Goal: Information Seeking & Learning: Learn about a topic

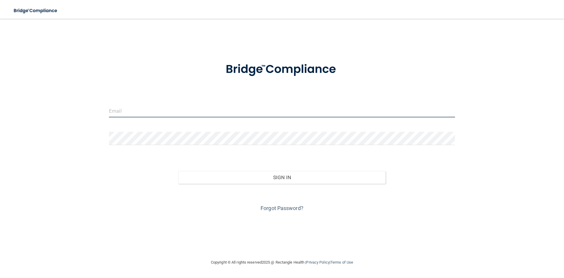
click at [222, 114] on input "email" at bounding box center [282, 110] width 346 height 13
type input "[EMAIL_ADDRESS][DOMAIN_NAME]"
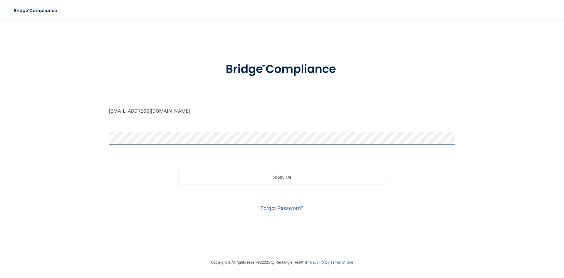
click at [178, 171] on button "Sign In" at bounding box center [282, 177] width 208 height 13
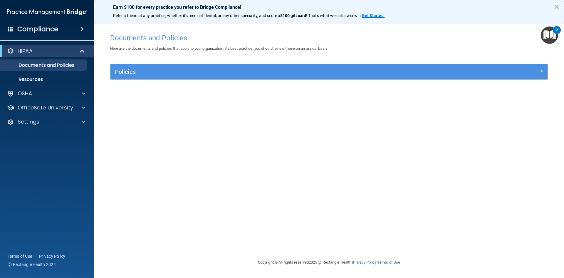
click at [551, 32] on img "Open Resource Center, 2 new notifications" at bounding box center [549, 34] width 17 height 17
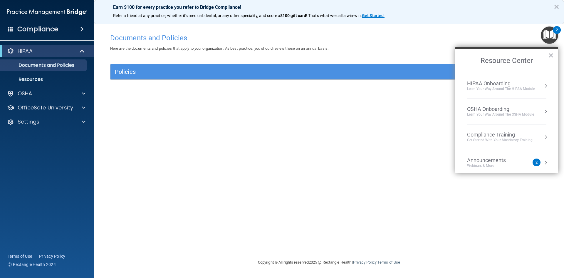
click at [509, 113] on div "Learn your way around the OSHA module" at bounding box center [500, 114] width 67 height 5
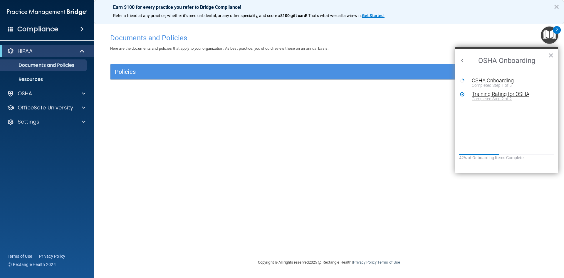
click at [498, 98] on div "Completed Step 2 of 2" at bounding box center [511, 99] width 79 height 4
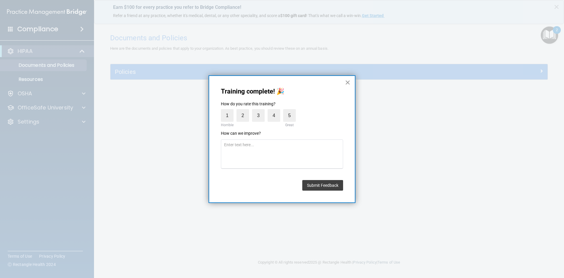
click at [346, 79] on button "×" at bounding box center [348, 82] width 6 height 9
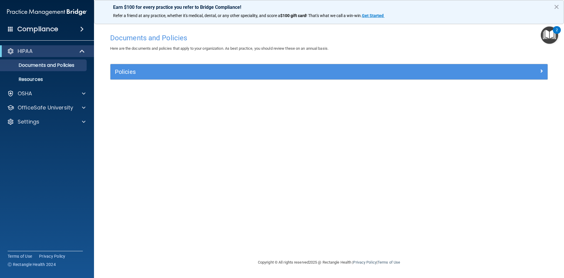
click at [557, 38] on img "Open Resource Center, 2 new notifications" at bounding box center [549, 34] width 17 height 17
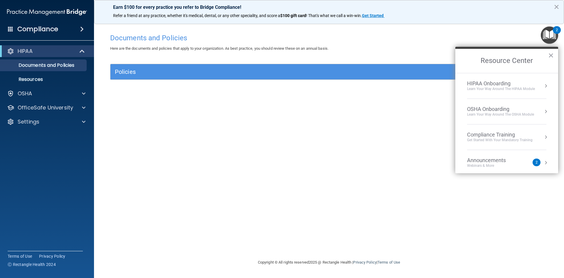
click at [517, 111] on div "OSHA Onboarding" at bounding box center [500, 109] width 67 height 6
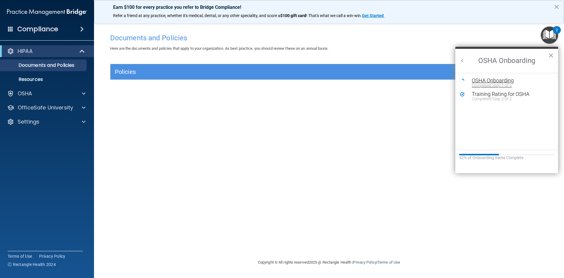
click at [487, 84] on div "Completed Step 1 of 5" at bounding box center [511, 85] width 79 height 4
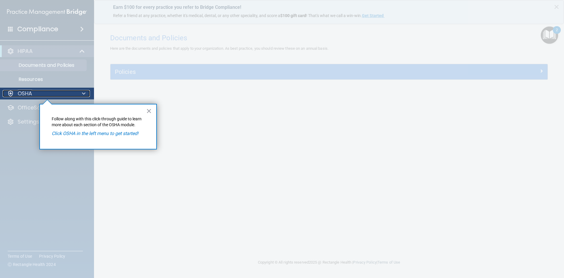
click at [29, 92] on p "OSHA" at bounding box center [25, 93] width 15 height 7
click at [28, 93] on p "OSHA" at bounding box center [25, 93] width 15 height 7
click at [147, 110] on button "×" at bounding box center [149, 110] width 6 height 9
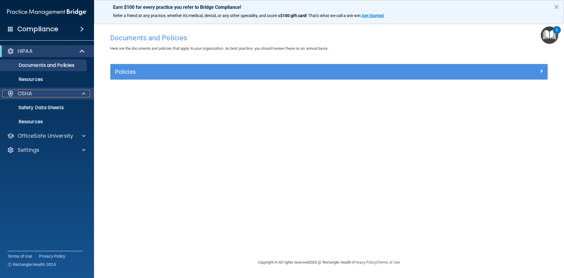
click at [22, 96] on p "OSHA" at bounding box center [25, 93] width 15 height 7
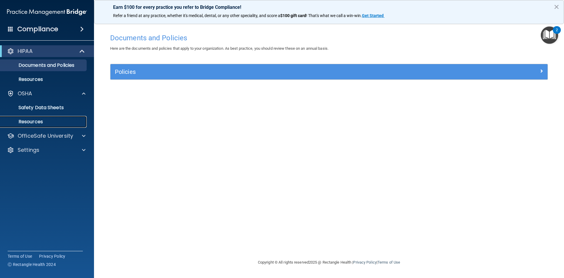
click at [42, 122] on p "Resources" at bounding box center [44, 122] width 80 height 6
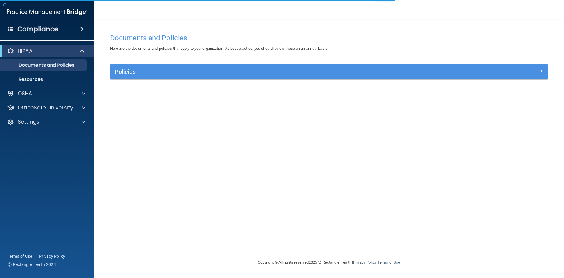
click at [227, 81] on div "Policies Select All (Unselect 0) Unselect All Print Selected (0) Acceptable Use…" at bounding box center [329, 75] width 447 height 23
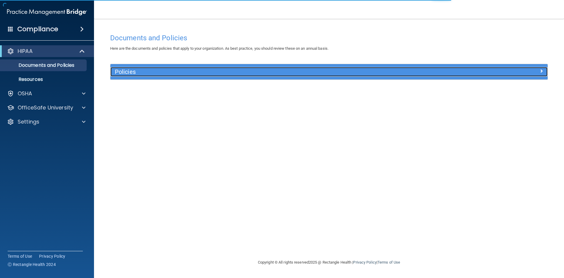
click at [225, 74] on h5 "Policies" at bounding box center [274, 71] width 319 height 6
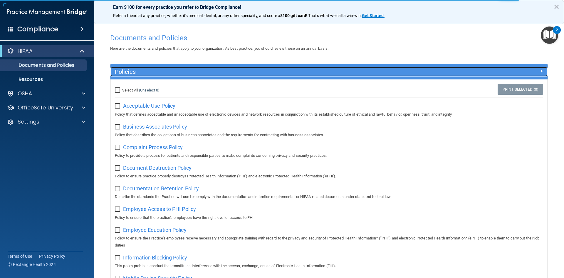
click at [175, 74] on h5 "Policies" at bounding box center [274, 71] width 319 height 6
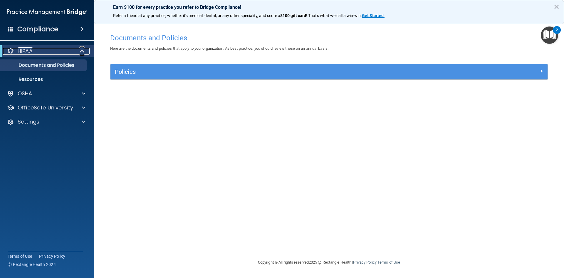
click at [56, 53] on div "HIPAA" at bounding box center [39, 51] width 73 height 7
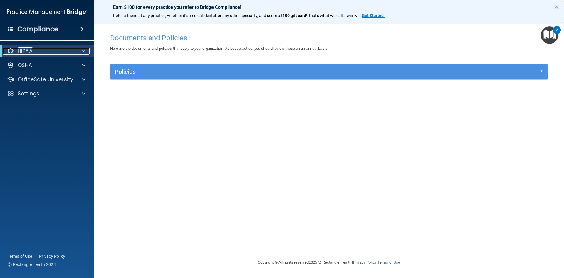
click at [65, 49] on div "HIPAA" at bounding box center [39, 51] width 73 height 7
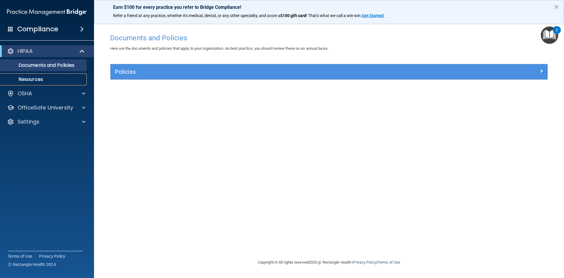
click at [47, 80] on p "Resources" at bounding box center [44, 79] width 80 height 6
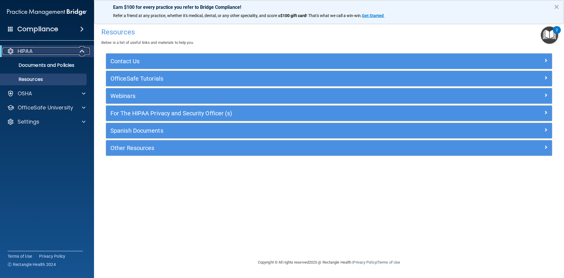
click at [81, 55] on span at bounding box center [82, 51] width 5 height 7
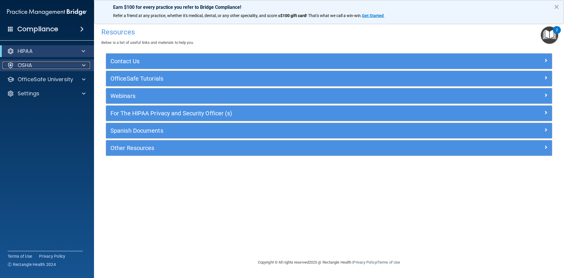
click at [29, 65] on p "OSHA" at bounding box center [25, 65] width 15 height 7
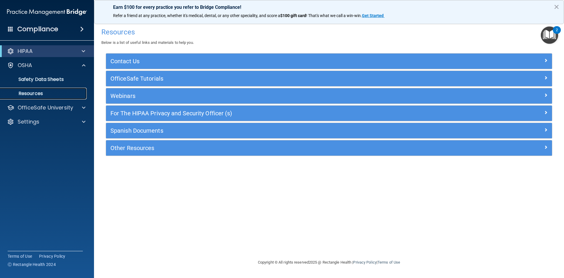
click at [39, 95] on p "Resources" at bounding box center [44, 94] width 80 height 6
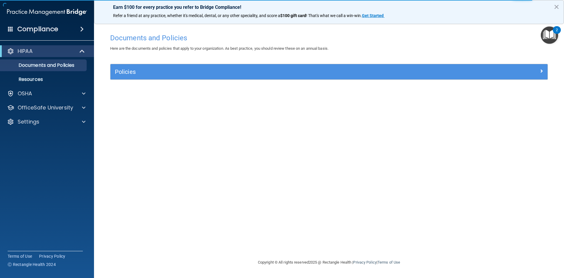
click at [546, 39] on img "Open Resource Center, 2 new notifications" at bounding box center [549, 34] width 17 height 17
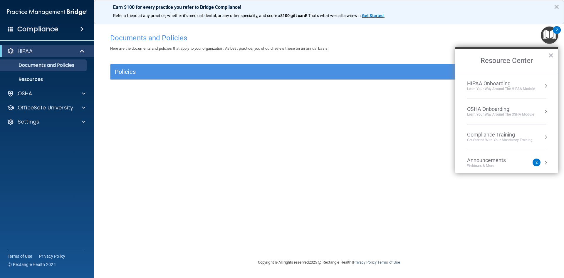
click at [543, 134] on button "Resource Center" at bounding box center [546, 137] width 6 height 6
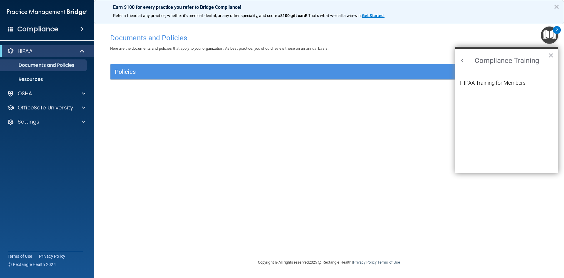
click at [464, 62] on button "Back to Resource Center Home" at bounding box center [463, 61] width 6 height 6
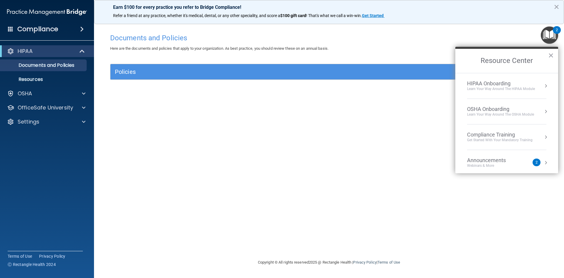
click at [528, 111] on div "OSHA Onboarding" at bounding box center [500, 109] width 67 height 6
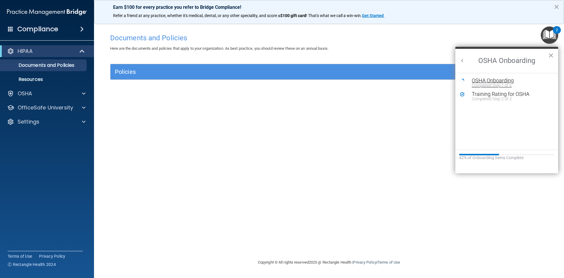
click at [483, 80] on div "OSHA Onboarding" at bounding box center [511, 80] width 79 height 5
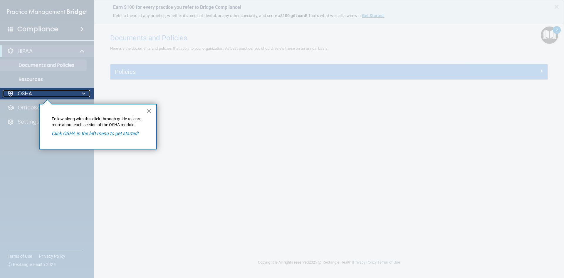
click at [76, 96] on div at bounding box center [83, 93] width 15 height 7
click at [72, 136] on p "Click OSHA in the left menu to get started!" at bounding box center [98, 133] width 93 height 6
click at [71, 132] on em "Click OSHA in the left menu to get started!" at bounding box center [95, 134] width 87 height 6
click at [142, 105] on div "× Follow along with this click-through guide to learn more about each section o…" at bounding box center [98, 127] width 118 height 46
click at [148, 108] on button "×" at bounding box center [149, 110] width 6 height 9
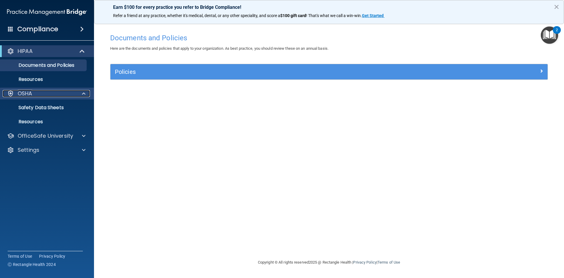
click at [27, 93] on p "OSHA" at bounding box center [25, 93] width 15 height 7
click at [35, 107] on p "Safety Data Sheets" at bounding box center [44, 108] width 80 height 6
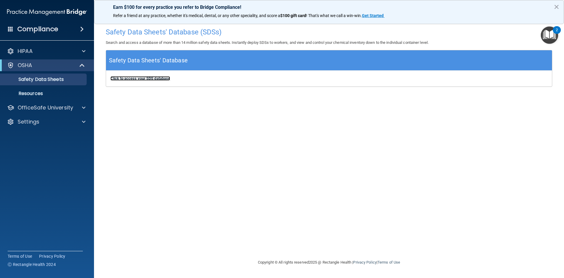
click at [141, 76] on b "Click to access your SDS database" at bounding box center [141, 78] width 60 height 4
click at [545, 35] on img "Open Resource Center, 2 new notifications" at bounding box center [549, 34] width 17 height 17
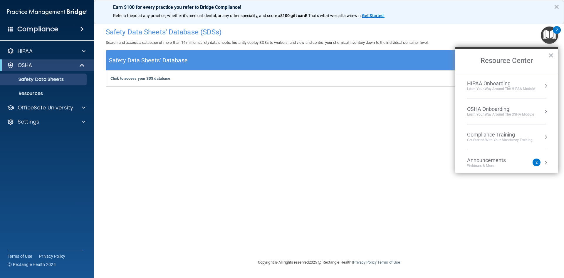
click at [513, 111] on div "OSHA Onboarding" at bounding box center [500, 109] width 67 height 6
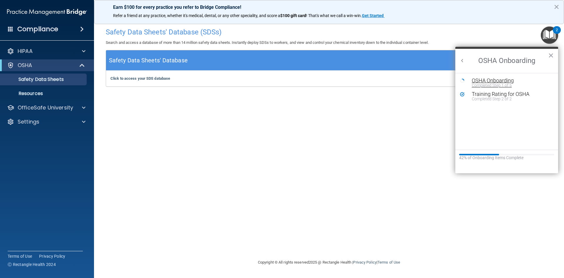
click at [490, 79] on div "OSHA Onboarding" at bounding box center [511, 80] width 79 height 5
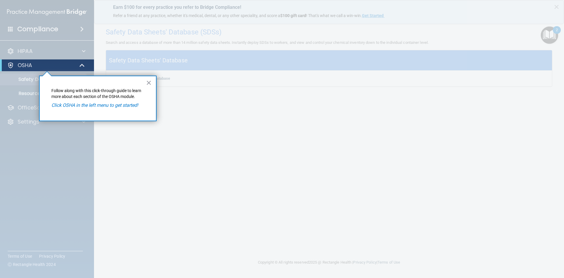
click at [145, 83] on div "× Follow along with this click-through guide to learn more about each section o…" at bounding box center [98, 99] width 118 height 46
click at [148, 80] on button "×" at bounding box center [149, 82] width 6 height 9
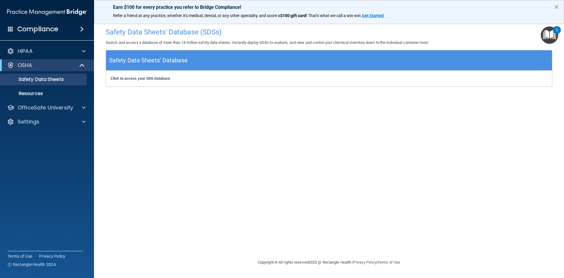
click at [45, 86] on ul "Documents Safety Data Sheets Self-Assessment Injury and Illness Report Resources" at bounding box center [47, 85] width 106 height 28
click at [47, 88] on link "Resources" at bounding box center [40, 94] width 93 height 12
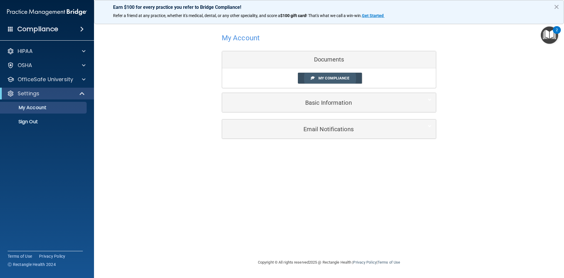
click at [324, 76] on span "My Compliance" at bounding box center [334, 78] width 31 height 4
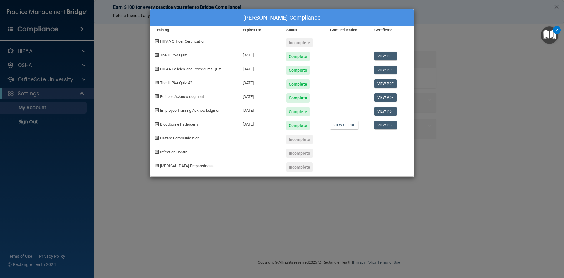
click at [125, 104] on div "Ciara Verduchi's Compliance Training Expires On Status Cont. Education Certific…" at bounding box center [282, 139] width 564 height 278
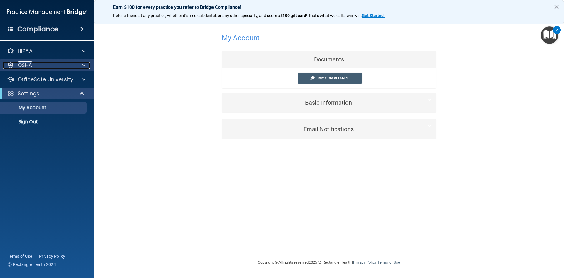
click at [49, 65] on div "OSHA" at bounding box center [39, 65] width 73 height 7
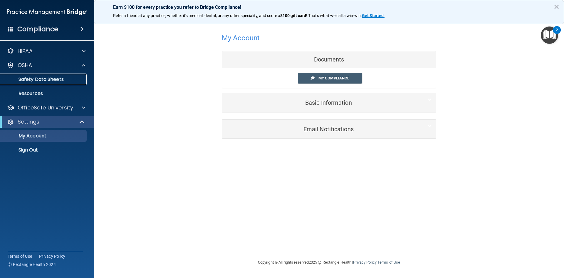
click at [41, 81] on p "Safety Data Sheets" at bounding box center [44, 79] width 80 height 6
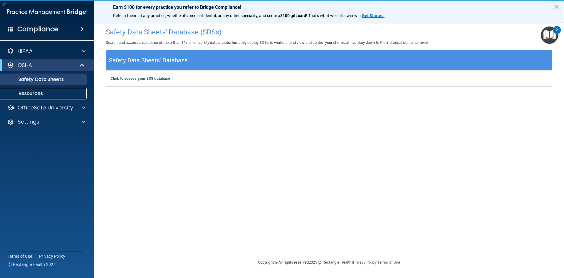
click at [66, 95] on p "Resources" at bounding box center [44, 94] width 80 height 6
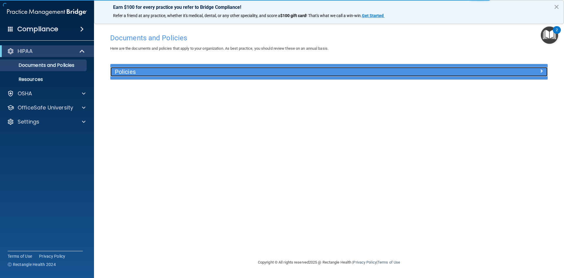
click at [131, 73] on h5 "Policies" at bounding box center [274, 71] width 319 height 6
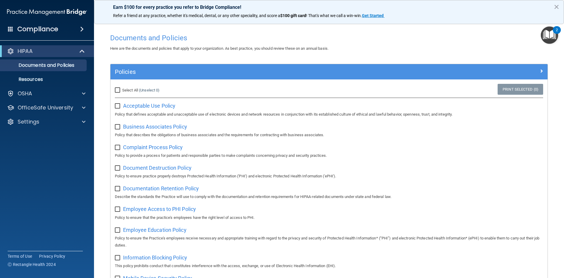
click at [549, 36] on img "Open Resource Center, 2 new notifications" at bounding box center [549, 34] width 17 height 17
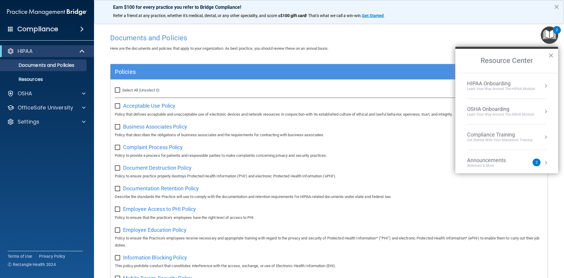
click at [536, 110] on div "OSHA Onboarding Learn your way around the OSHA module" at bounding box center [506, 111] width 79 height 11
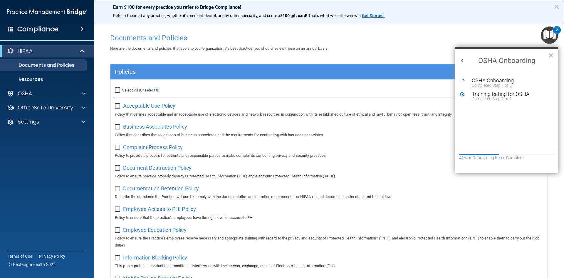
click at [489, 80] on div "OSHA Onboarding" at bounding box center [511, 80] width 79 height 5
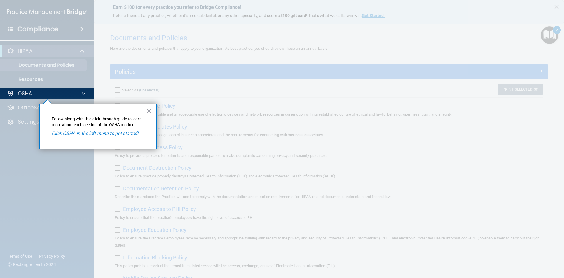
click at [489, 80] on div at bounding box center [329, 139] width 470 height 278
click at [554, 39] on div at bounding box center [329, 139] width 470 height 278
click at [148, 111] on button "×" at bounding box center [149, 110] width 6 height 9
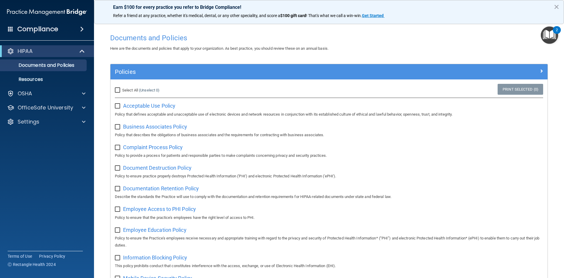
click at [545, 37] on img "Open Resource Center, 2 new notifications" at bounding box center [549, 34] width 17 height 17
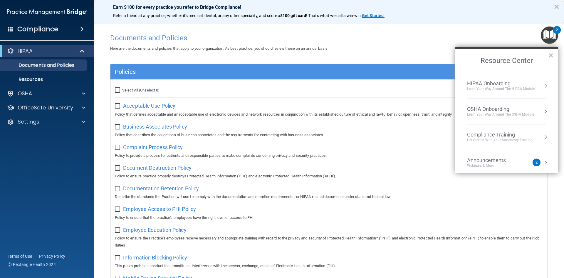
click at [520, 116] on div "Learn your way around the OSHA module" at bounding box center [500, 114] width 67 height 5
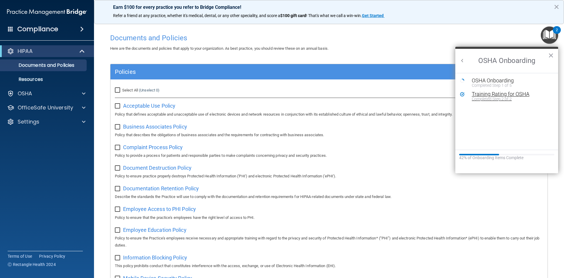
click at [494, 97] on div "Completed Step 2 of 2" at bounding box center [511, 99] width 79 height 4
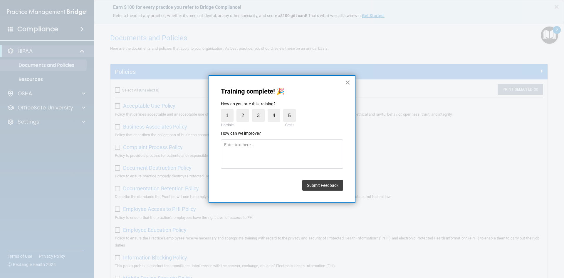
click at [347, 83] on button "×" at bounding box center [348, 82] width 6 height 9
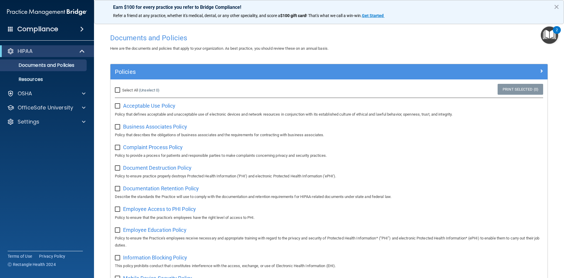
click at [553, 38] on img "Open Resource Center, 2 new notifications" at bounding box center [549, 34] width 17 height 17
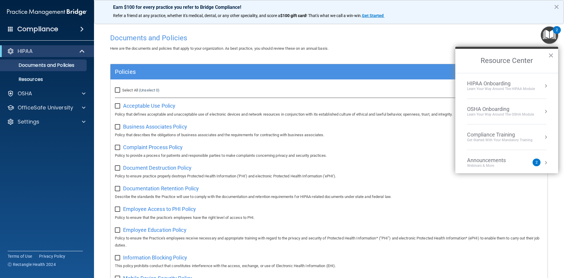
click at [520, 109] on div "OSHA Onboarding" at bounding box center [500, 109] width 67 height 6
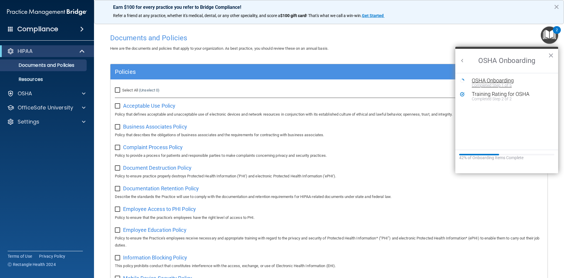
click at [478, 82] on div "OSHA Onboarding" at bounding box center [511, 80] width 79 height 5
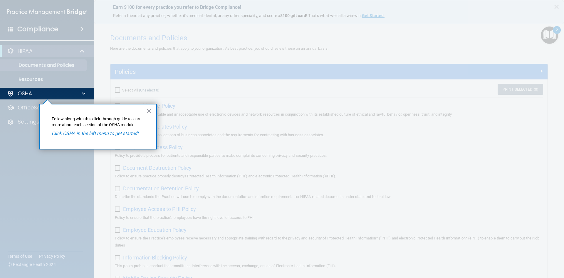
click at [121, 133] on em "Click OSHA in the left menu to get started!" at bounding box center [95, 134] width 87 height 6
click at [151, 108] on button "×" at bounding box center [149, 110] width 6 height 9
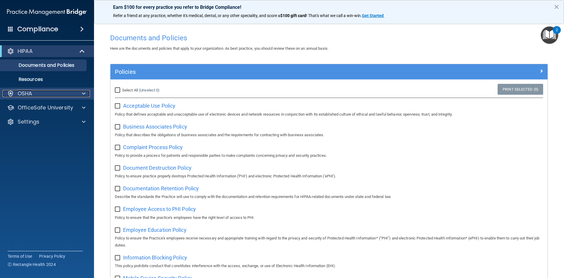
click at [34, 91] on div "OSHA" at bounding box center [39, 93] width 73 height 7
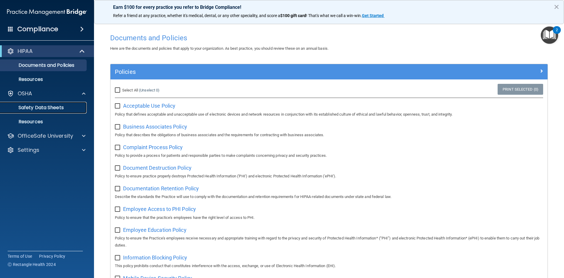
click at [42, 106] on p "Safety Data Sheets" at bounding box center [44, 108] width 80 height 6
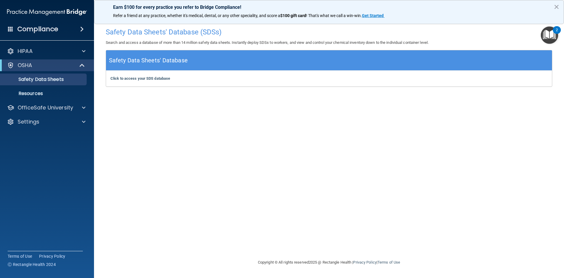
click at [558, 38] on img "Open Resource Center, 2 new notifications" at bounding box center [549, 34] width 17 height 17
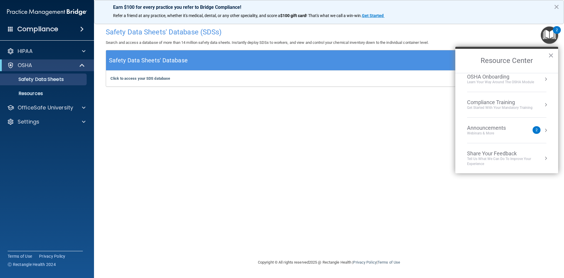
scroll to position [33, 0]
click at [537, 130] on div "Announcements Webinars & More 2" at bounding box center [506, 129] width 79 height 11
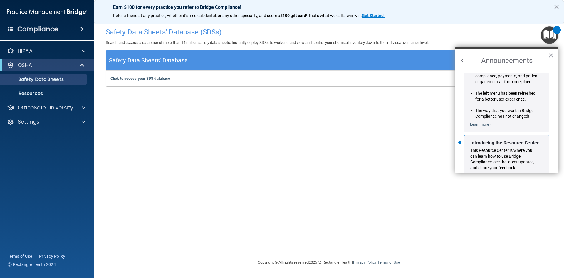
scroll to position [103, 0]
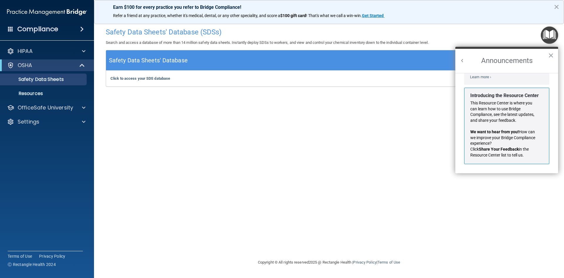
click at [460, 56] on h2 "Announcements" at bounding box center [507, 61] width 103 height 24
click at [461, 59] on button "Back to Resource Center Home" at bounding box center [463, 61] width 6 height 6
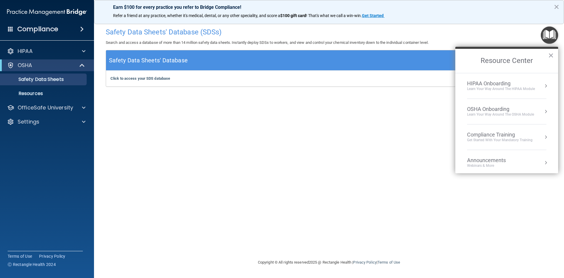
scroll to position [96, 0]
click at [502, 113] on div "Learn your way around the OSHA module" at bounding box center [500, 114] width 67 height 5
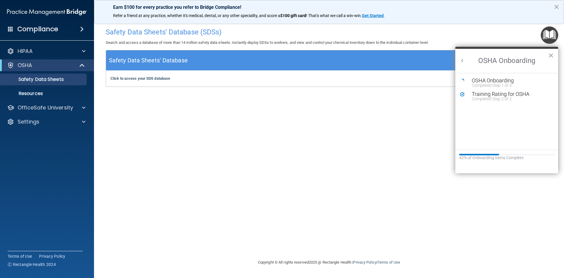
scroll to position [0, 0]
click at [484, 98] on div "Completed Step 2 of 2" at bounding box center [511, 99] width 79 height 4
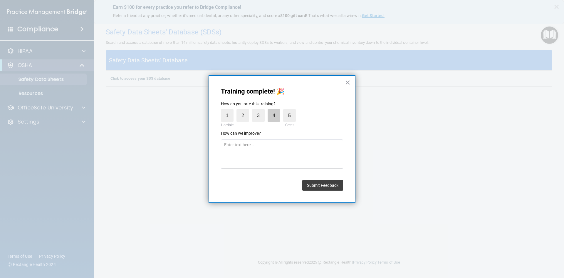
click at [275, 114] on label "4" at bounding box center [274, 115] width 13 height 13
click at [260, 111] on input "4" at bounding box center [260, 111] width 0 height 0
click at [327, 179] on div "Submit Feedback" at bounding box center [322, 184] width 41 height 14
click at [327, 181] on button "Submit Feedback" at bounding box center [322, 185] width 41 height 11
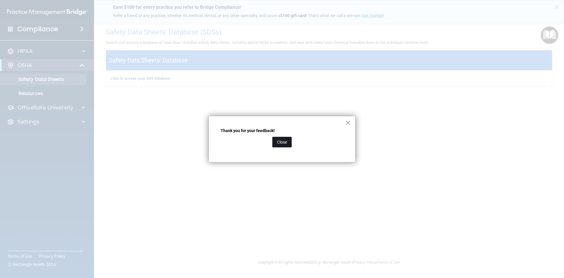
click at [287, 144] on button "Close" at bounding box center [281, 142] width 19 height 11
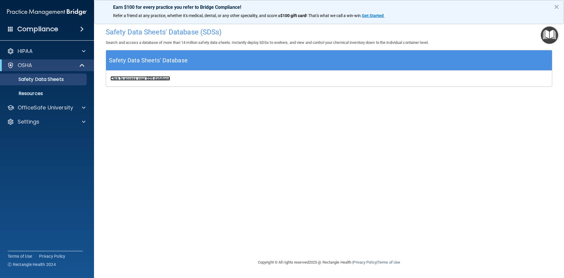
click at [141, 77] on b "Click to access your SDS database" at bounding box center [141, 78] width 60 height 4
click at [84, 63] on span at bounding box center [82, 65] width 5 height 7
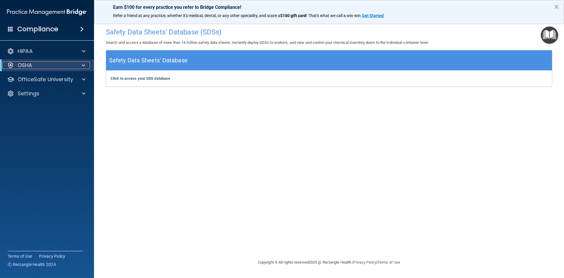
click at [84, 63] on span at bounding box center [84, 65] width 4 height 7
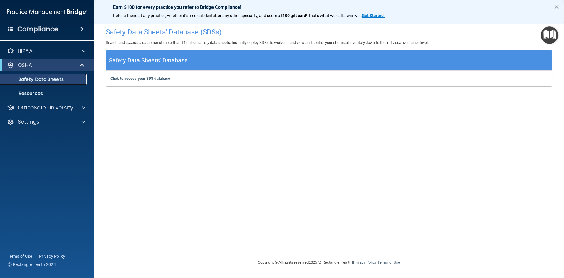
click at [71, 79] on p "Safety Data Sheets" at bounding box center [44, 79] width 80 height 6
click at [78, 82] on p "Safety Data Sheets" at bounding box center [44, 79] width 80 height 6
click at [556, 7] on button "×" at bounding box center [557, 6] width 6 height 9
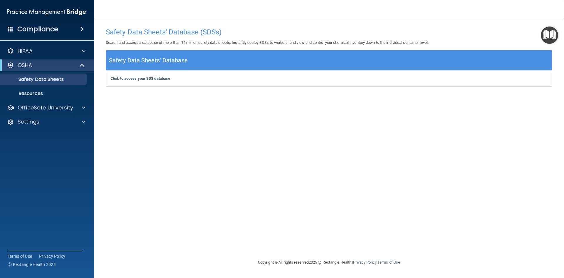
click at [554, 33] on img "Open Resource Center" at bounding box center [549, 34] width 17 height 17
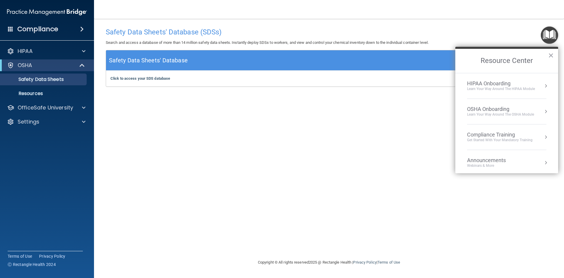
click at [526, 117] on li "OSHA Onboarding Learn your way around the OSHA module" at bounding box center [506, 112] width 79 height 26
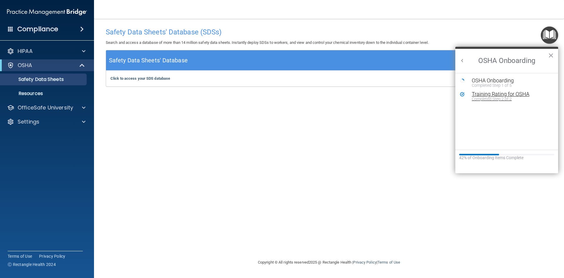
click at [501, 95] on div "Training Rating for OSHA" at bounding box center [511, 93] width 79 height 5
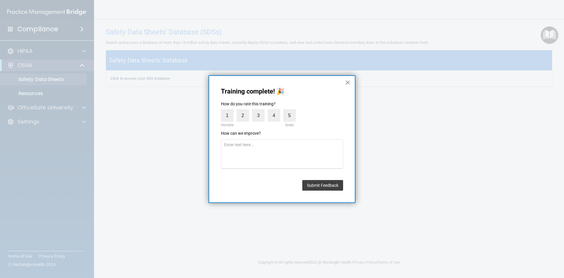
click at [348, 81] on button "×" at bounding box center [348, 82] width 6 height 9
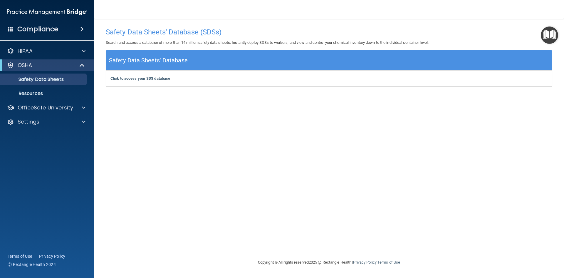
click at [552, 35] on img "Open Resource Center" at bounding box center [549, 34] width 17 height 17
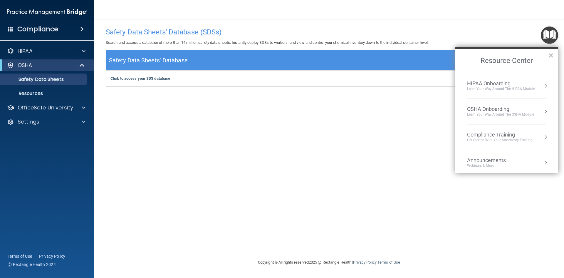
click at [516, 108] on div "OSHA Onboarding" at bounding box center [500, 109] width 67 height 6
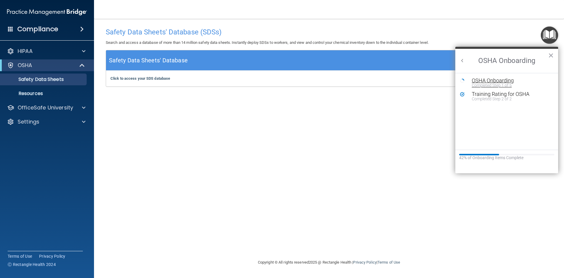
click at [505, 83] on div "Completed Step 1 of 5" at bounding box center [511, 85] width 79 height 4
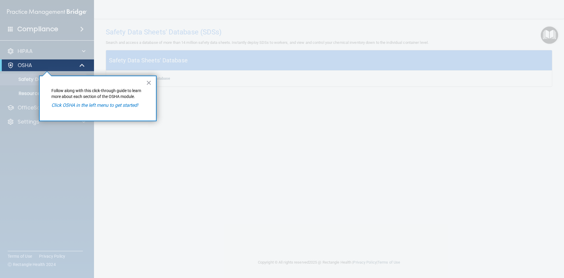
click at [82, 105] on em "Click OSHA in the left menu to get started!" at bounding box center [94, 105] width 87 height 6
click at [148, 82] on button "×" at bounding box center [149, 82] width 6 height 9
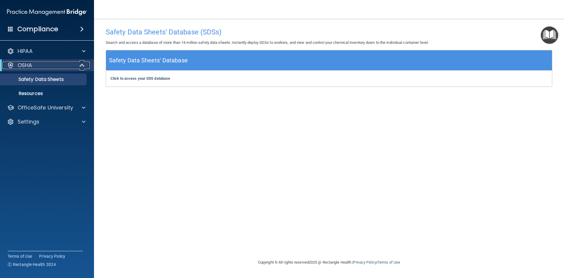
click at [86, 66] on div at bounding box center [82, 65] width 14 height 7
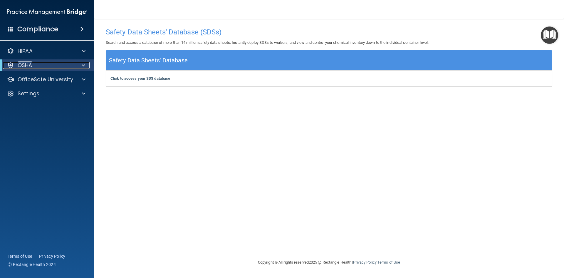
click at [80, 64] on div at bounding box center [82, 65] width 14 height 7
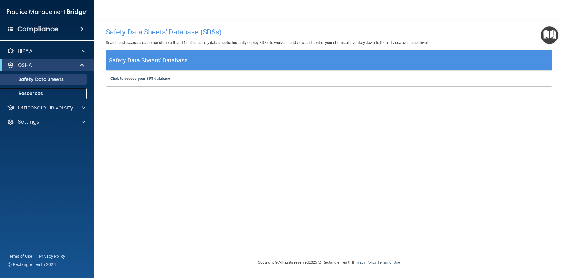
click at [34, 92] on p "Resources" at bounding box center [44, 94] width 80 height 6
